Goal: Task Accomplishment & Management: Manage account settings

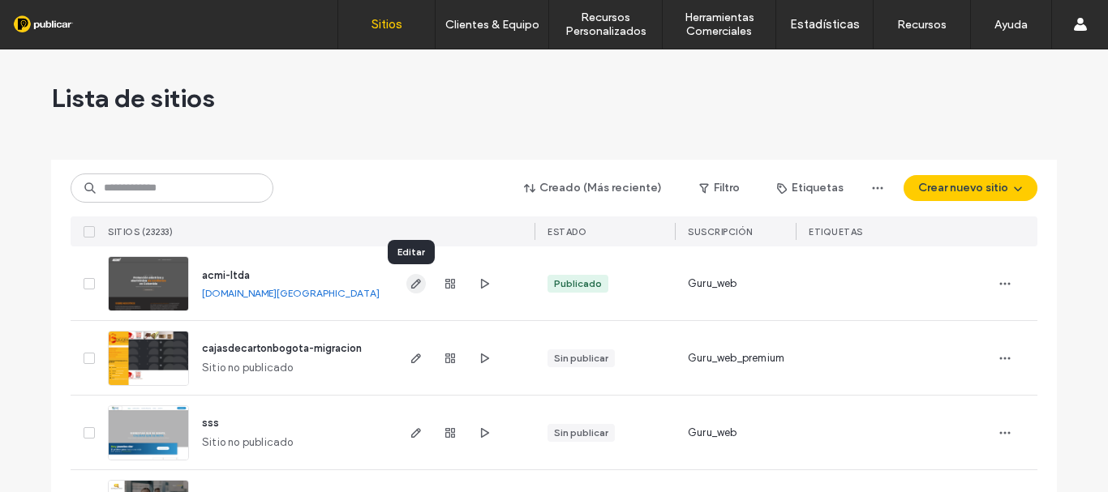
click at [410, 289] on icon "button" at bounding box center [416, 283] width 13 height 13
